Goal: Task Accomplishment & Management: Manage account settings

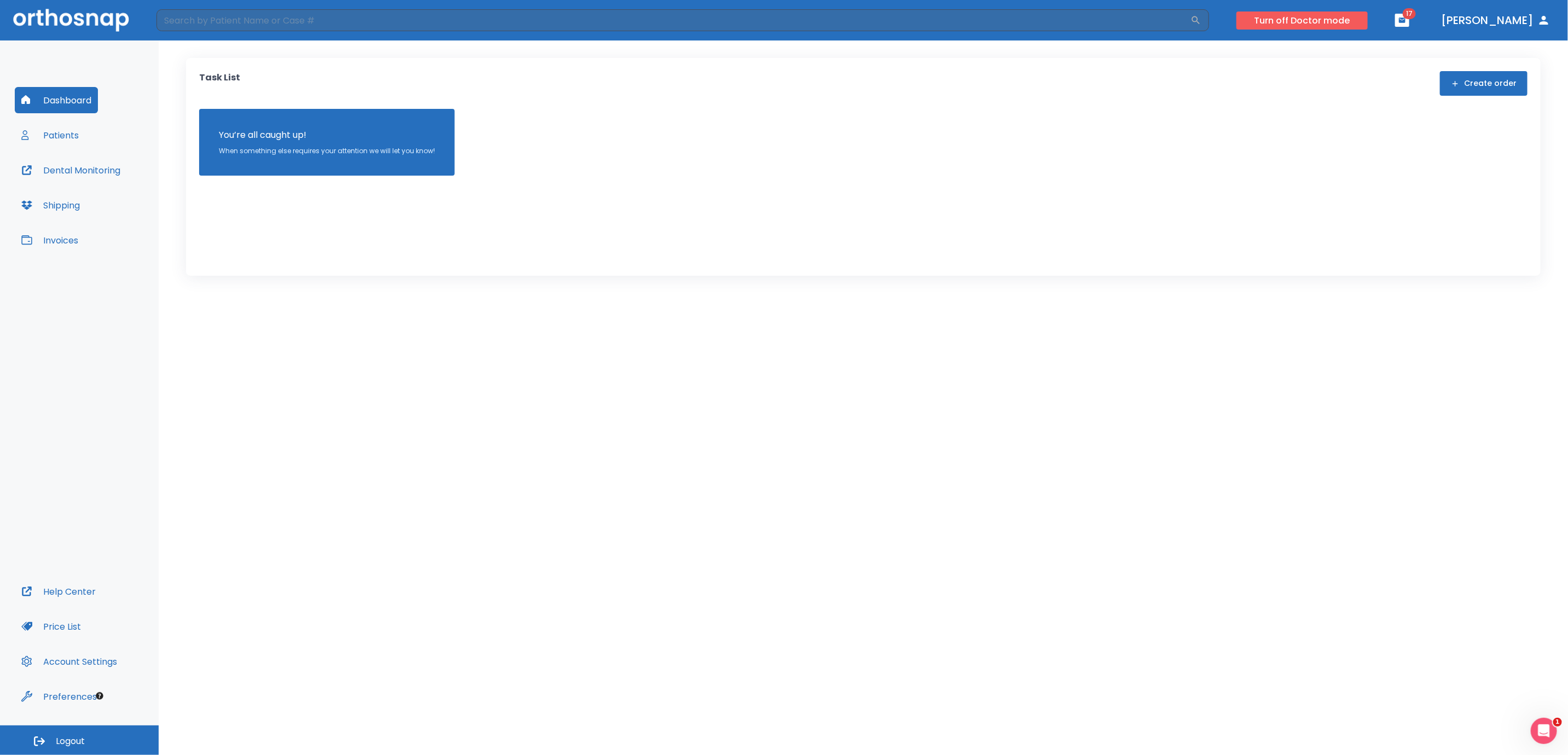
click at [1324, 23] on button "Turn off Doctor mode" at bounding box center [1302, 21] width 131 height 18
